Goal: Task Accomplishment & Management: Use online tool/utility

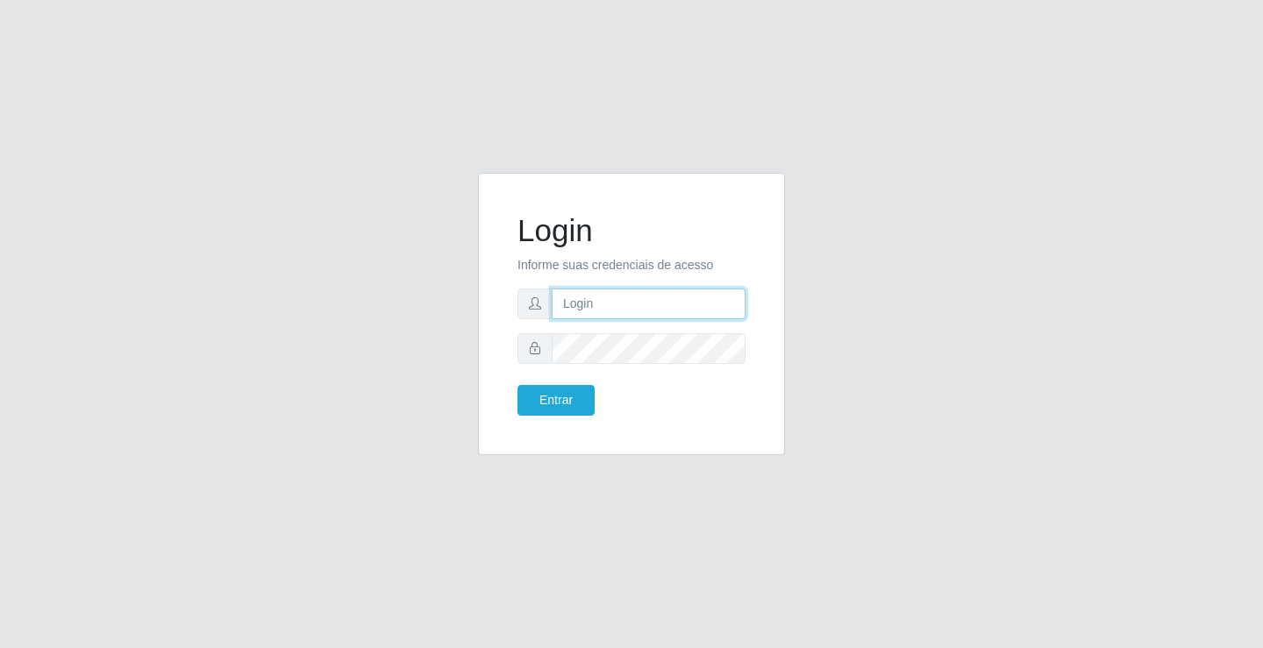
click at [632, 311] on input "text" at bounding box center [649, 304] width 194 height 31
type input "[PERSON_NAME]"
click at [517, 385] on button "Entrar" at bounding box center [555, 400] width 77 height 31
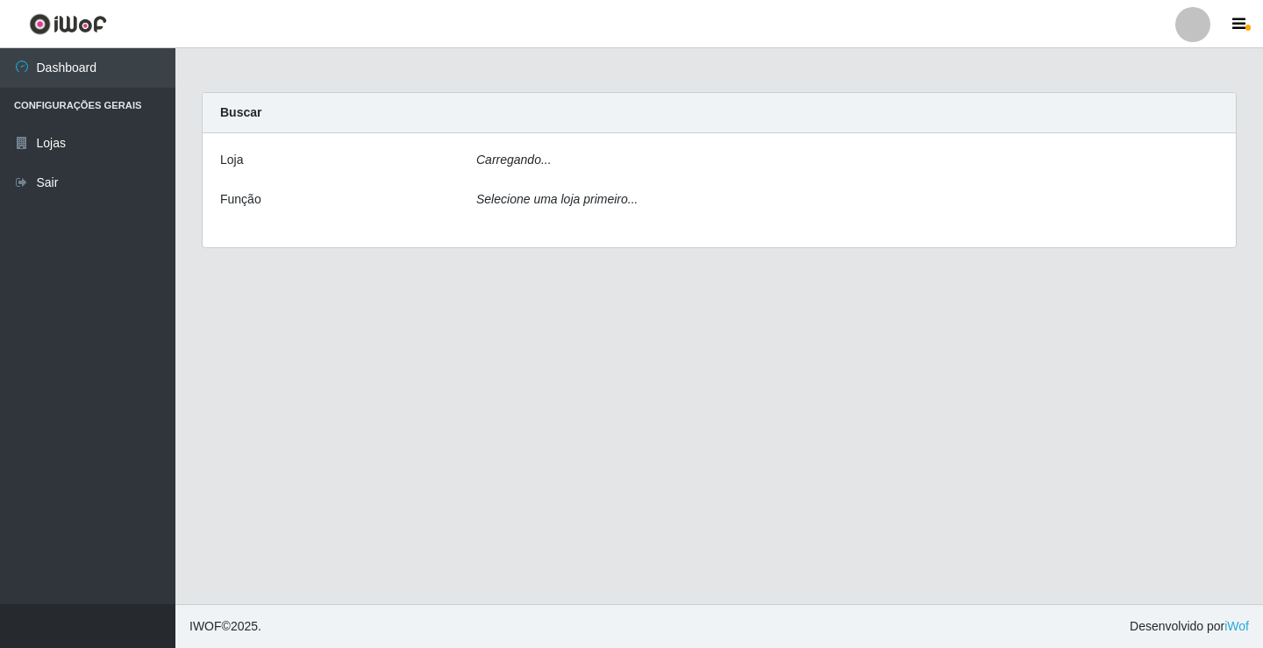
click at [569, 398] on main "Carregando... Buscar [PERSON_NAME]... Função Selecione uma loja primeiro..." at bounding box center [719, 326] width 1088 height 556
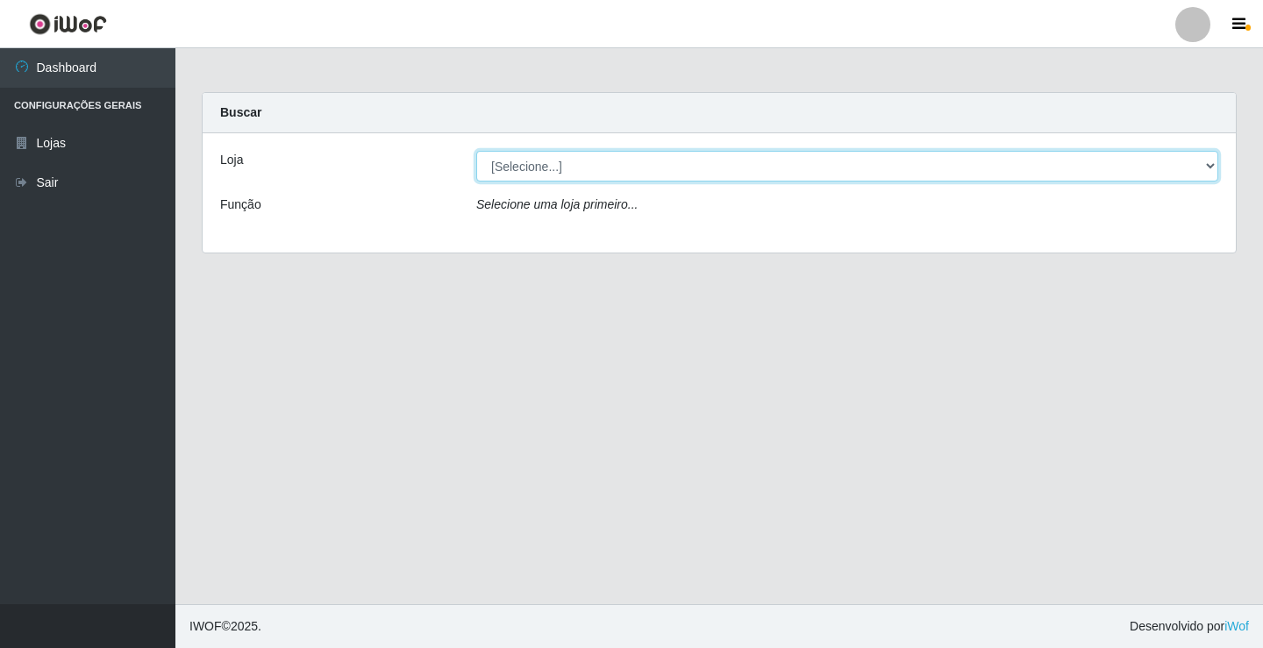
click at [617, 157] on select "[Selecione...] Ideal - Conceição" at bounding box center [847, 166] width 742 height 31
select select "231"
click at [476, 151] on select "[Selecione...] Ideal - Conceição" at bounding box center [847, 166] width 742 height 31
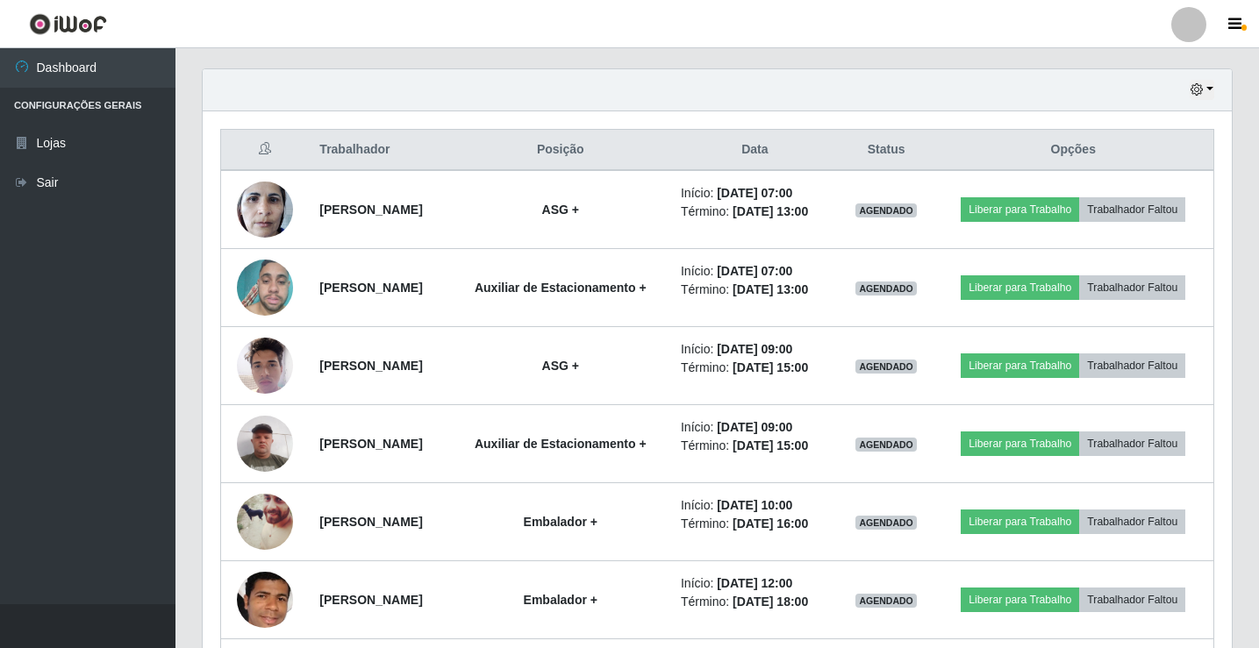
scroll to position [614, 0]
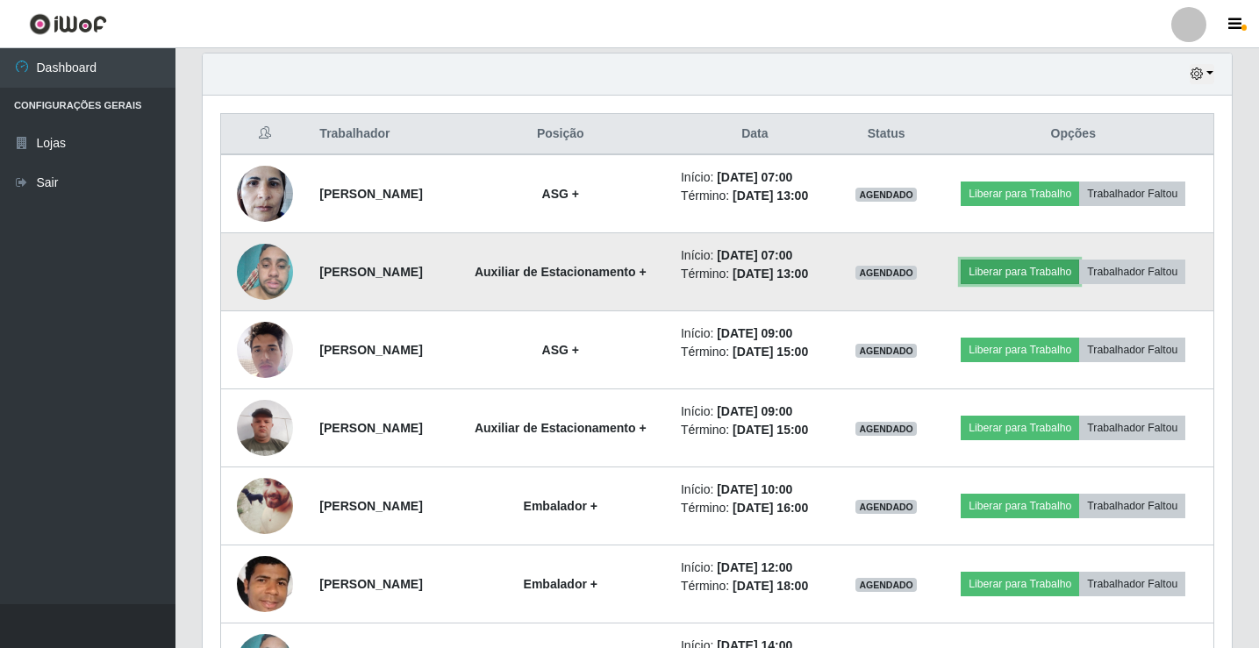
click at [991, 277] on button "Liberar para Trabalho" at bounding box center [1019, 272] width 118 height 25
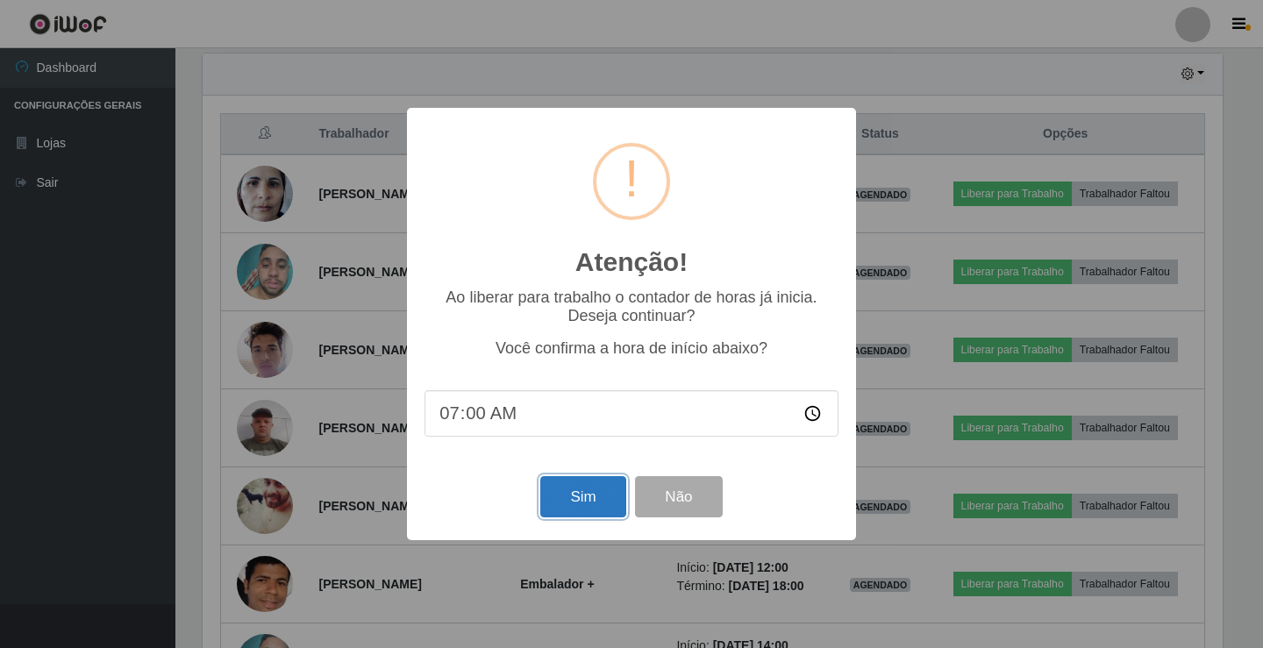
click at [551, 503] on button "Sim" at bounding box center [582, 496] width 85 height 41
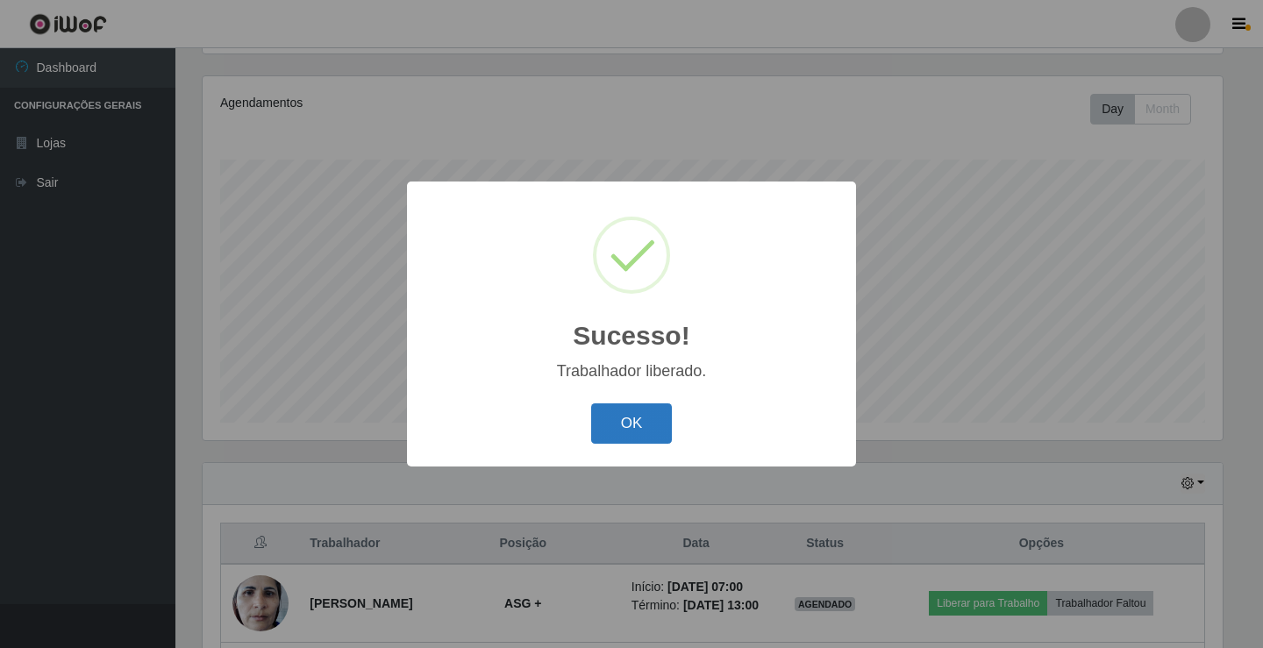
click at [649, 419] on button "OK" at bounding box center [632, 423] width 82 height 41
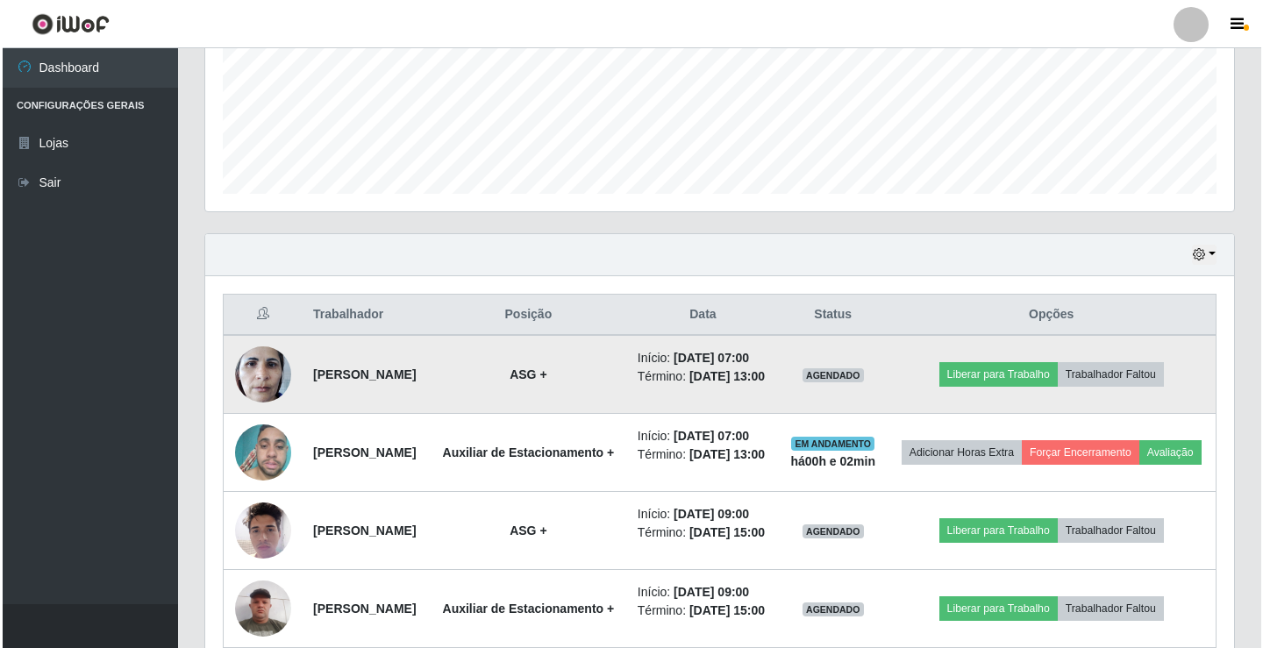
scroll to position [467, 0]
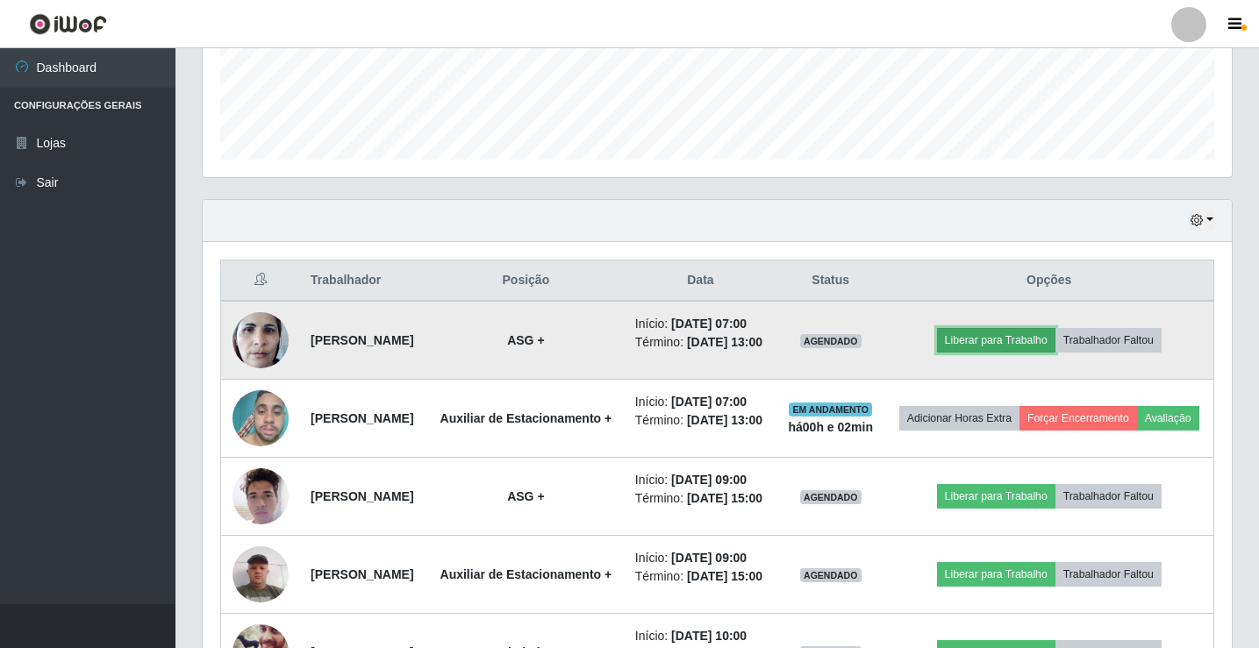
click at [1014, 348] on button "Liberar para Trabalho" at bounding box center [996, 340] width 118 height 25
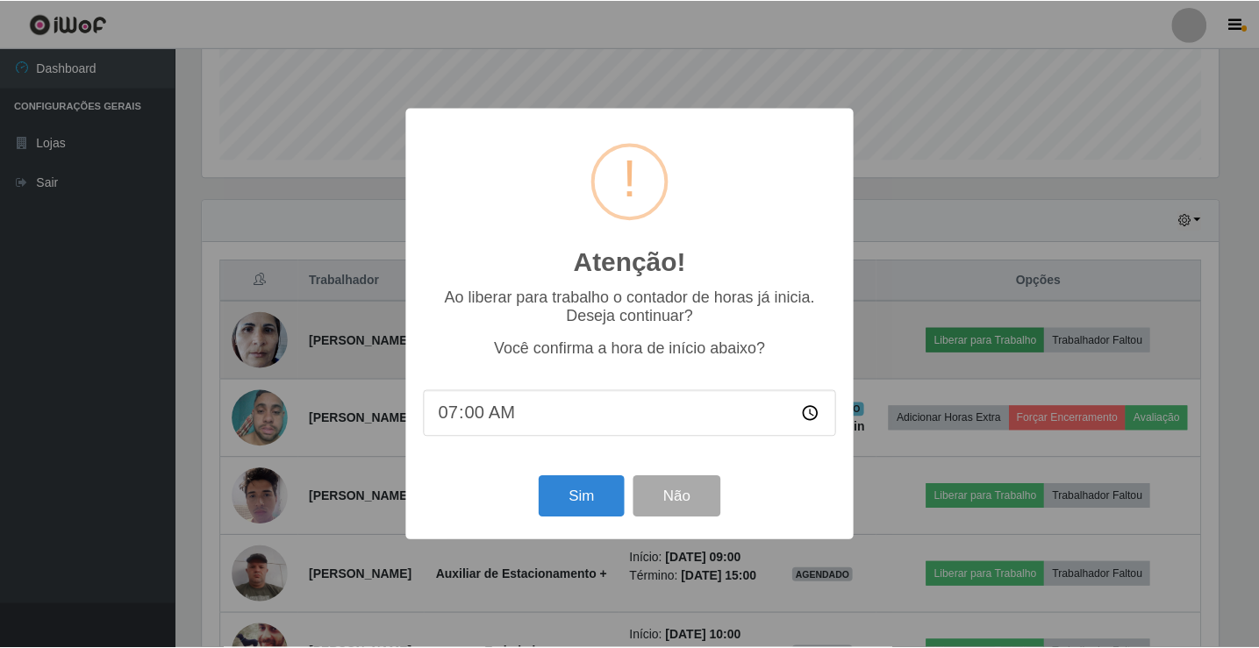
scroll to position [364, 1020]
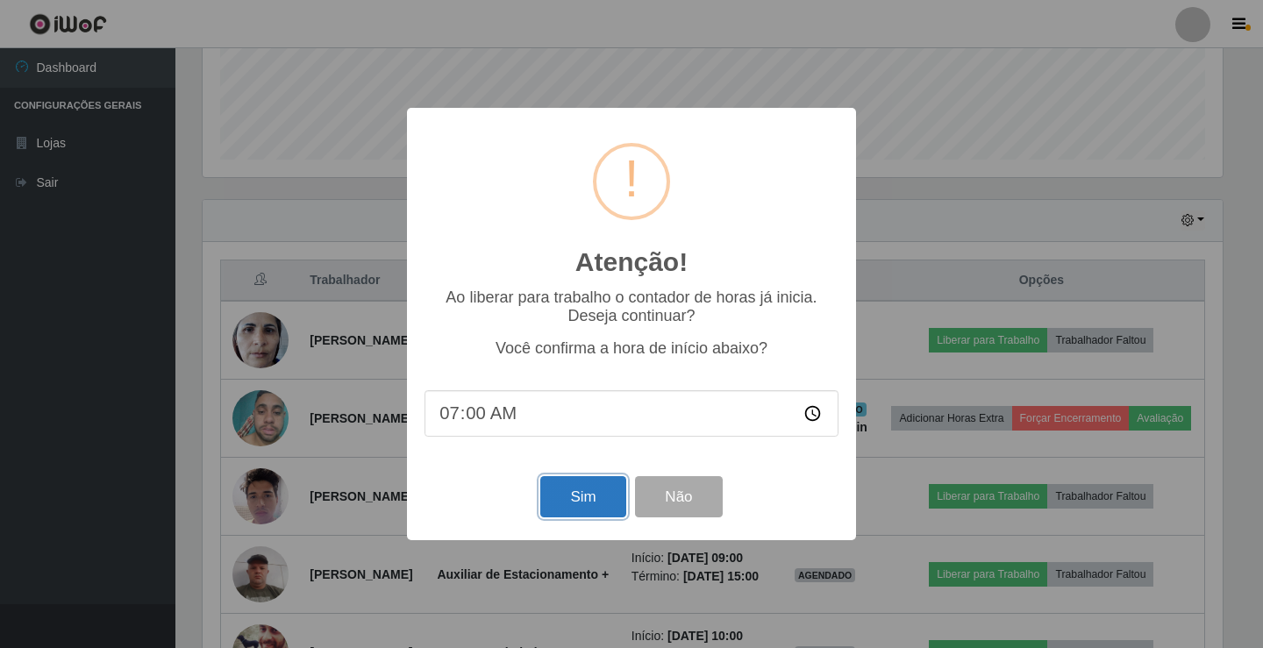
click at [585, 489] on button "Sim" at bounding box center [582, 496] width 85 height 41
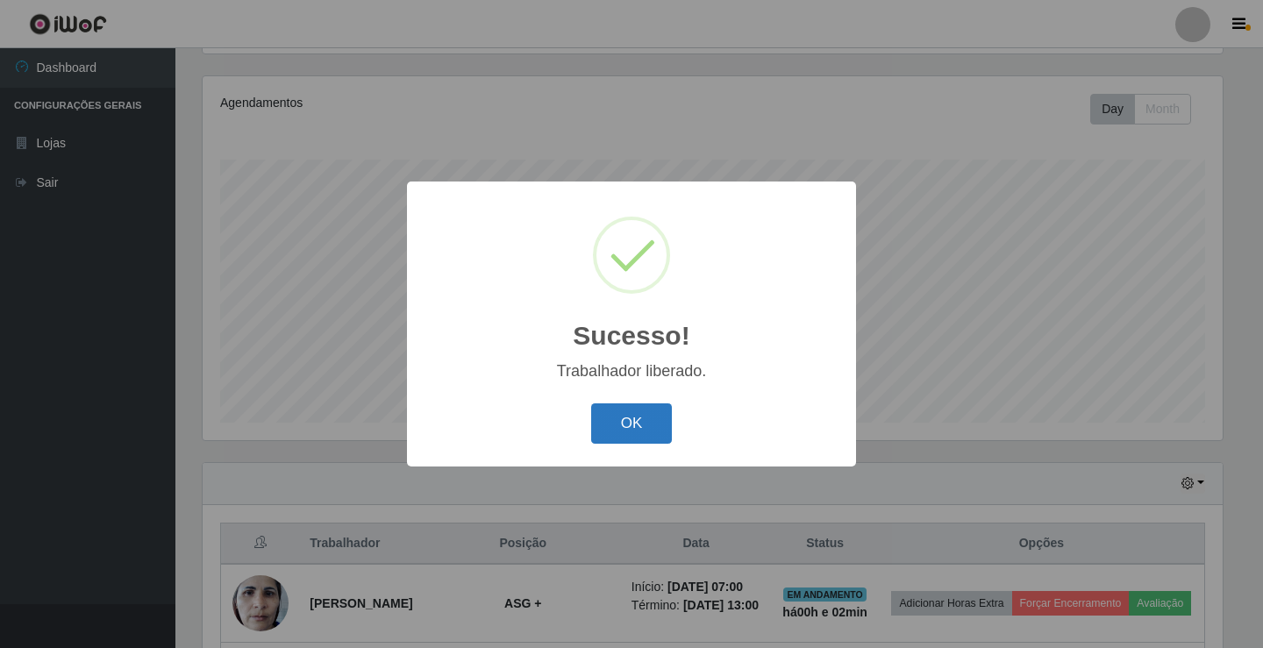
click at [639, 431] on button "OK" at bounding box center [632, 423] width 82 height 41
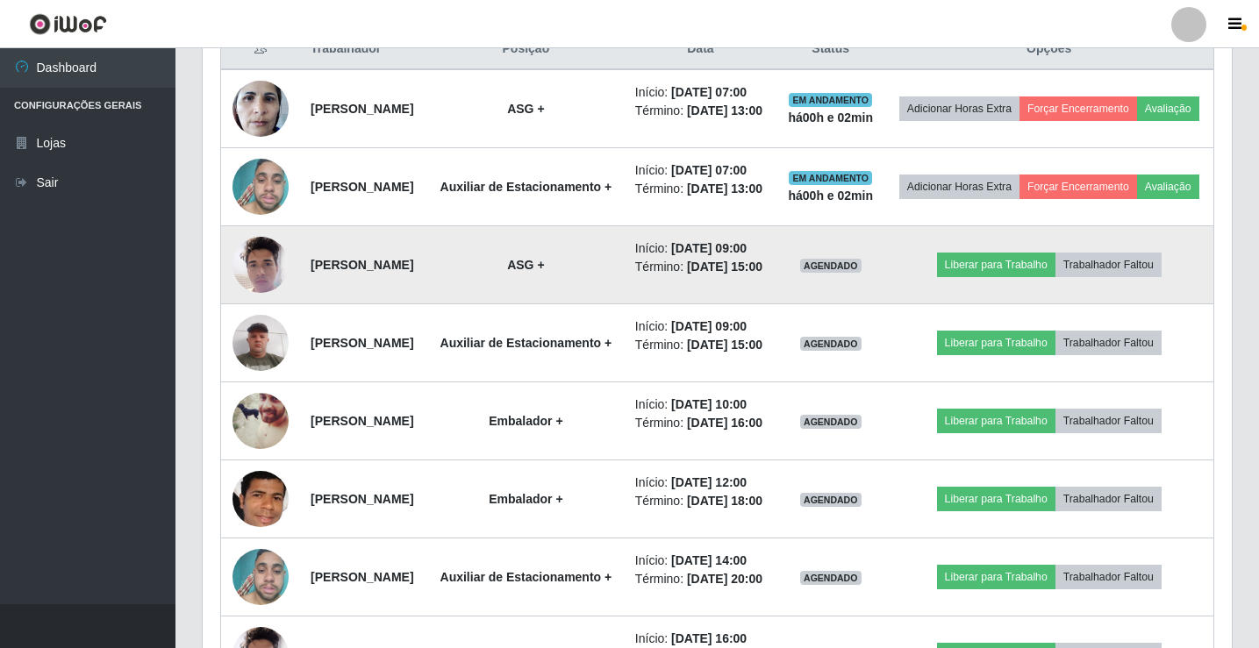
scroll to position [731, 0]
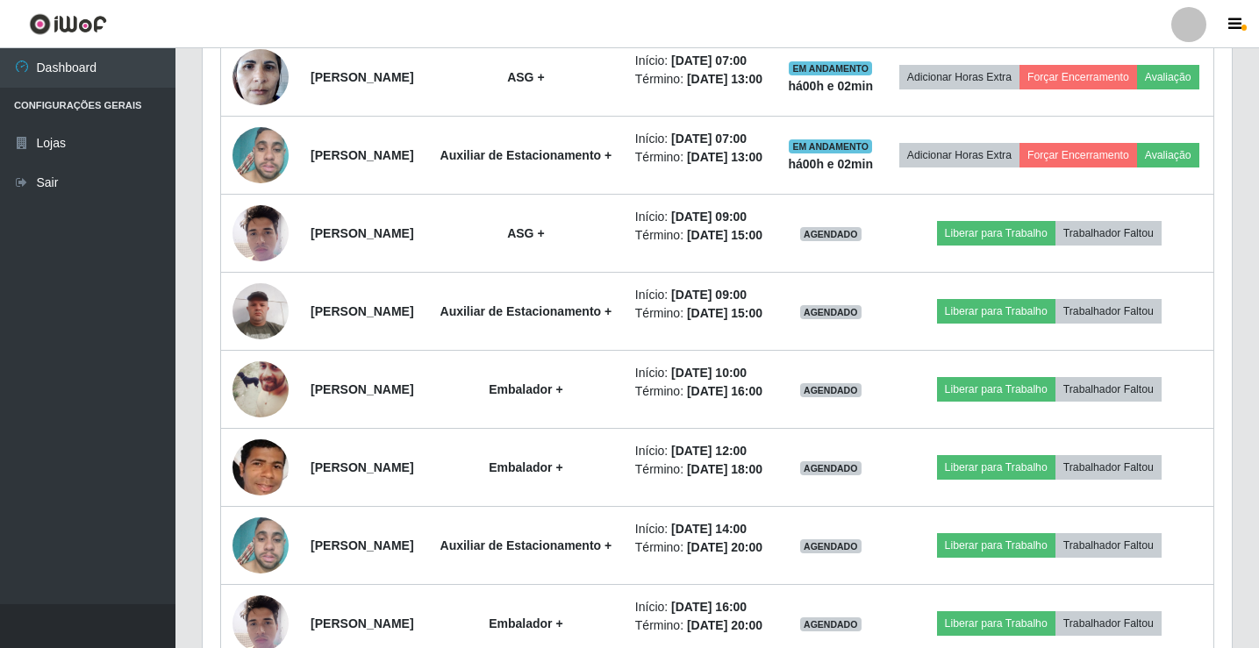
click at [1180, 32] on div at bounding box center [1188, 24] width 35 height 35
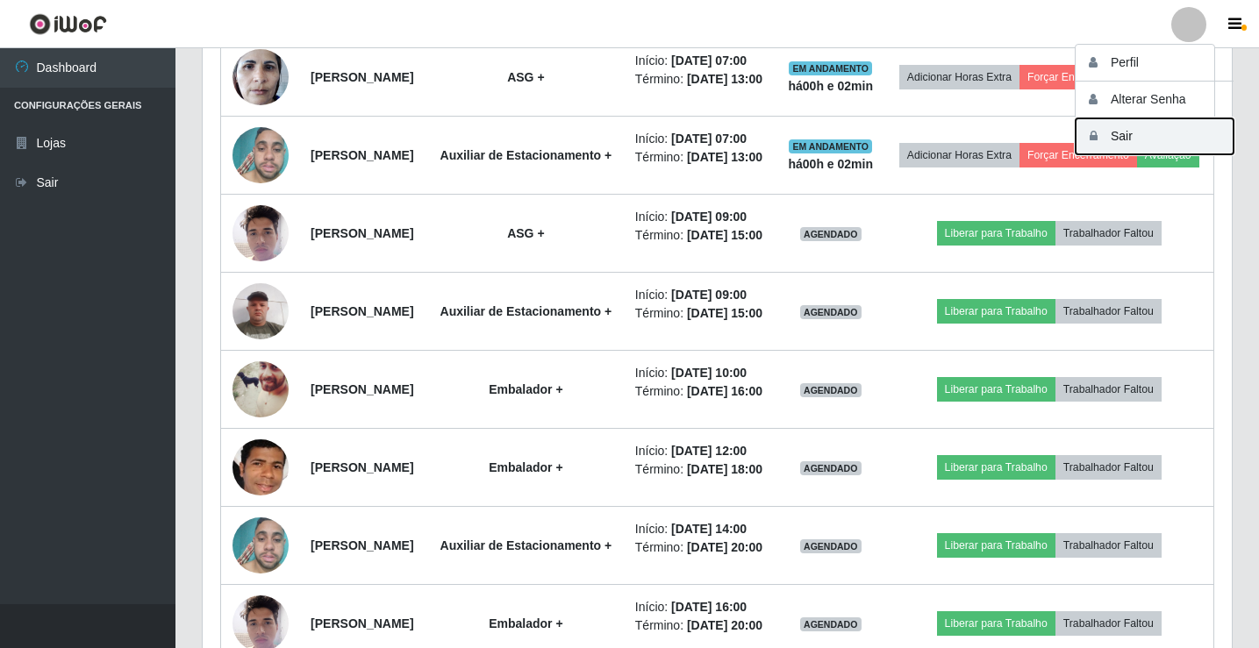
click at [1182, 148] on button "Sair" at bounding box center [1154, 136] width 158 height 36
